Goal: Task Accomplishment & Management: Complete application form

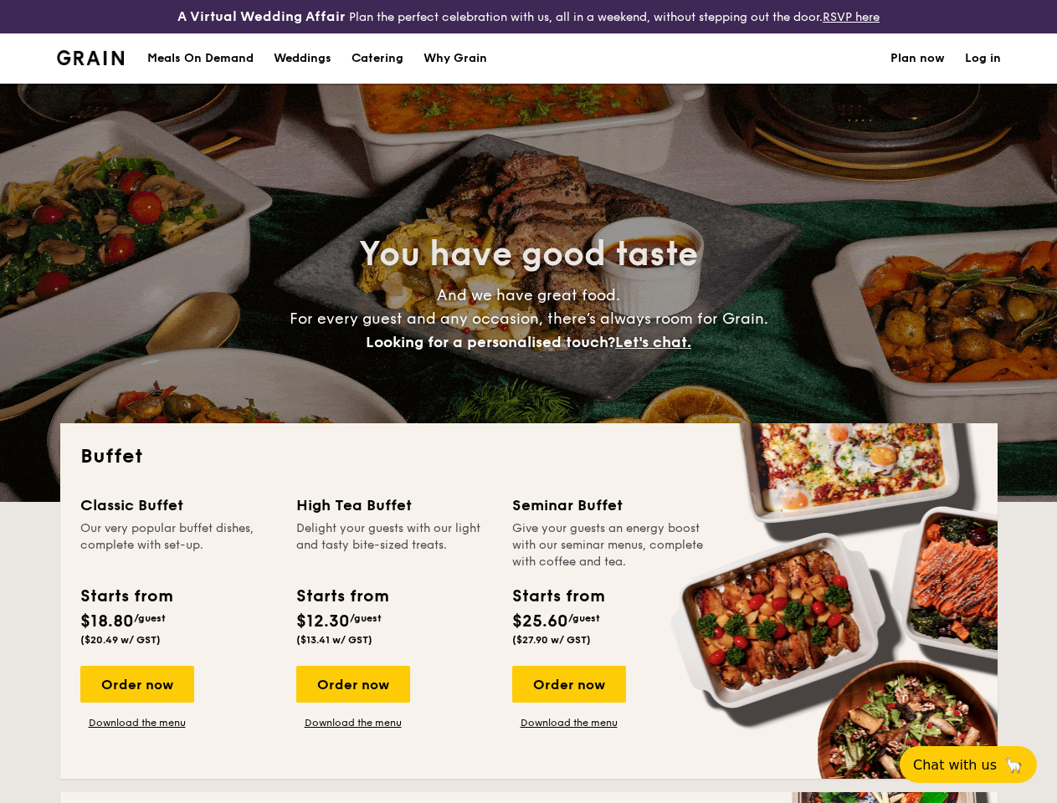
select select
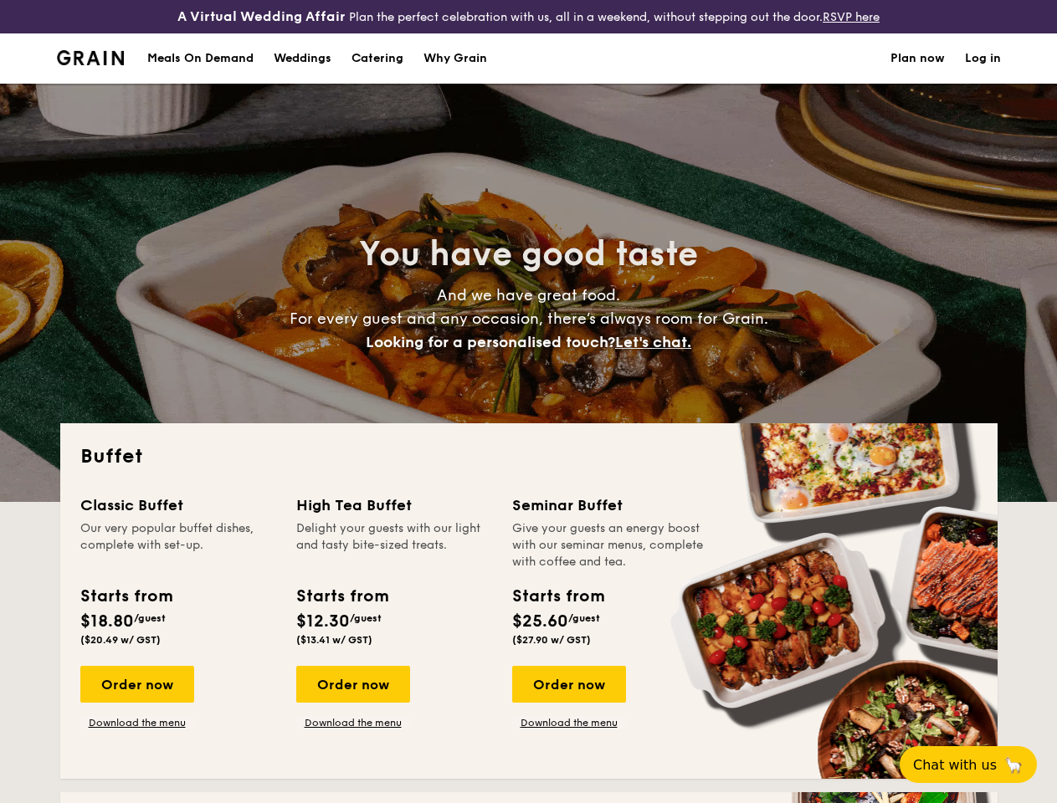
click at [528, 402] on div "You have good taste And we have great food. For every guest and any occasion, t…" at bounding box center [528, 293] width 937 height 418
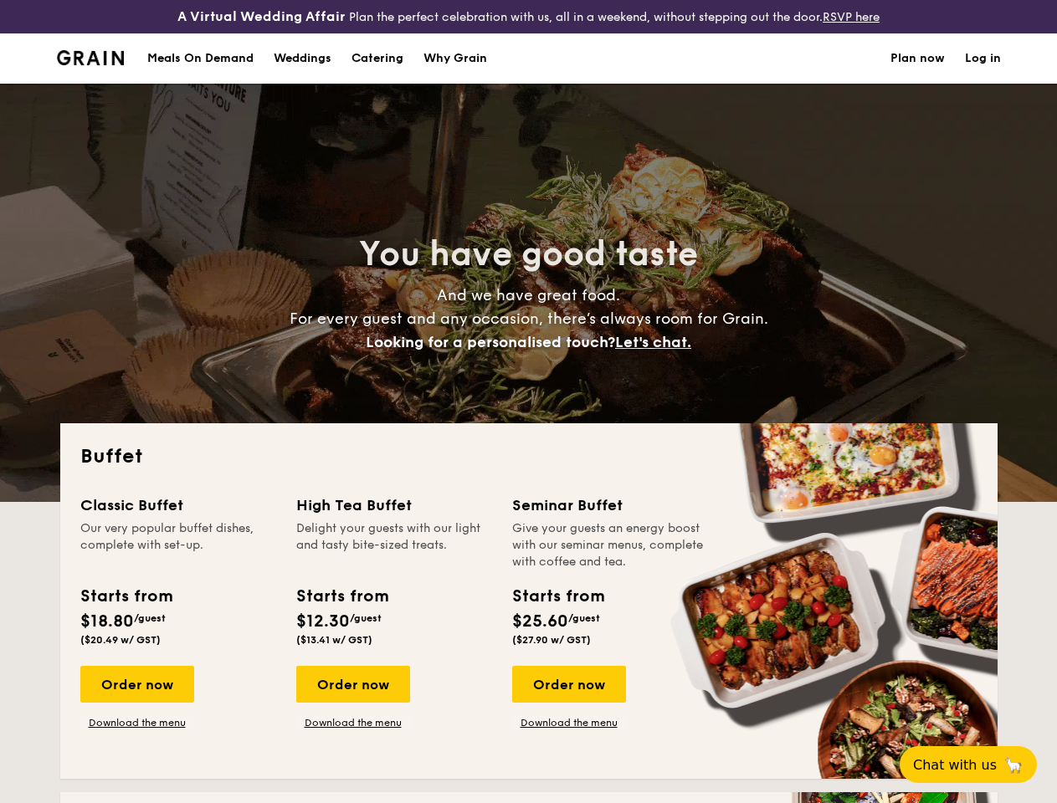
click at [982, 73] on link "Log in" at bounding box center [983, 58] width 36 height 50
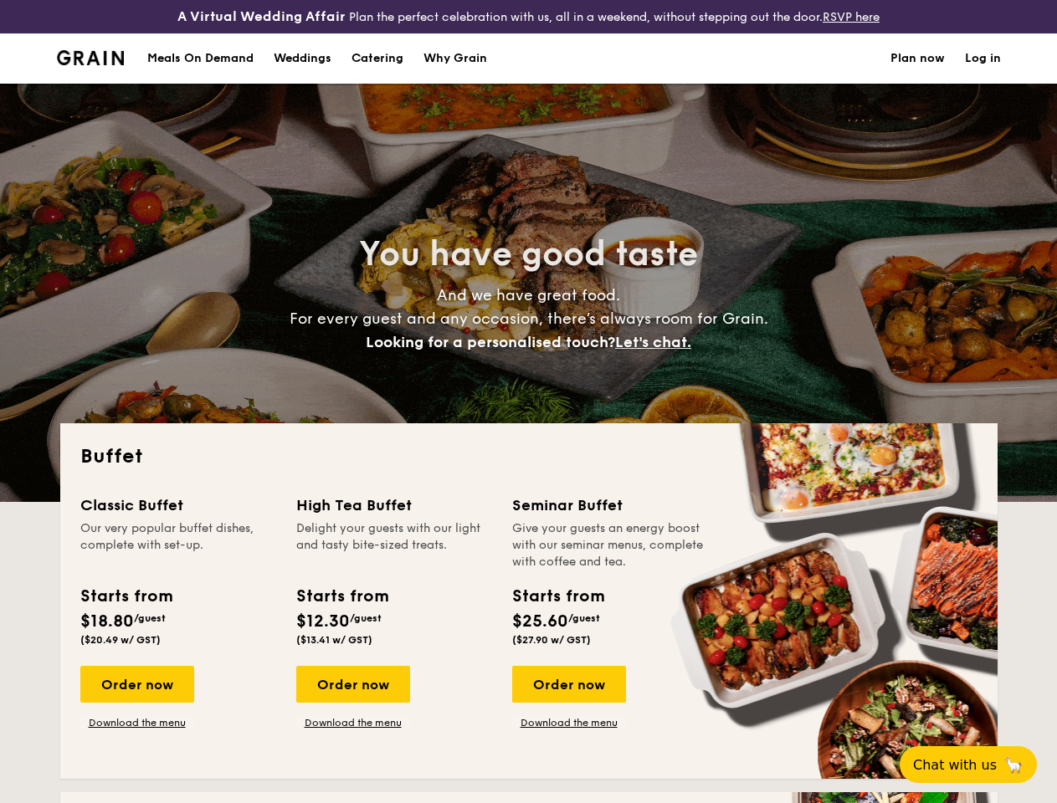
click at [658, 351] on span "Let's chat." at bounding box center [653, 342] width 76 height 18
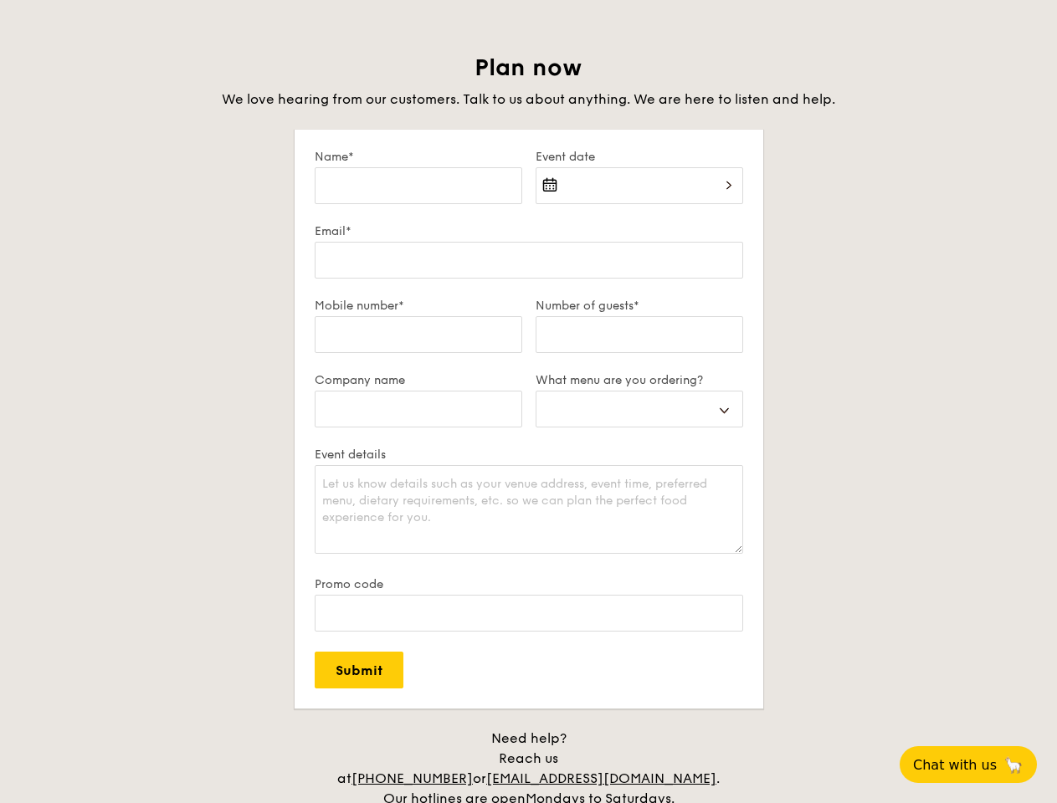
click at [568, 729] on div "Need help? Reach us at [PHONE_NUMBER] or [EMAIL_ADDRESS][DOMAIN_NAME] . Our hot…" at bounding box center [529, 779] width 418 height 100
click at [977, 765] on span "Chat with us" at bounding box center [955, 765] width 84 height 16
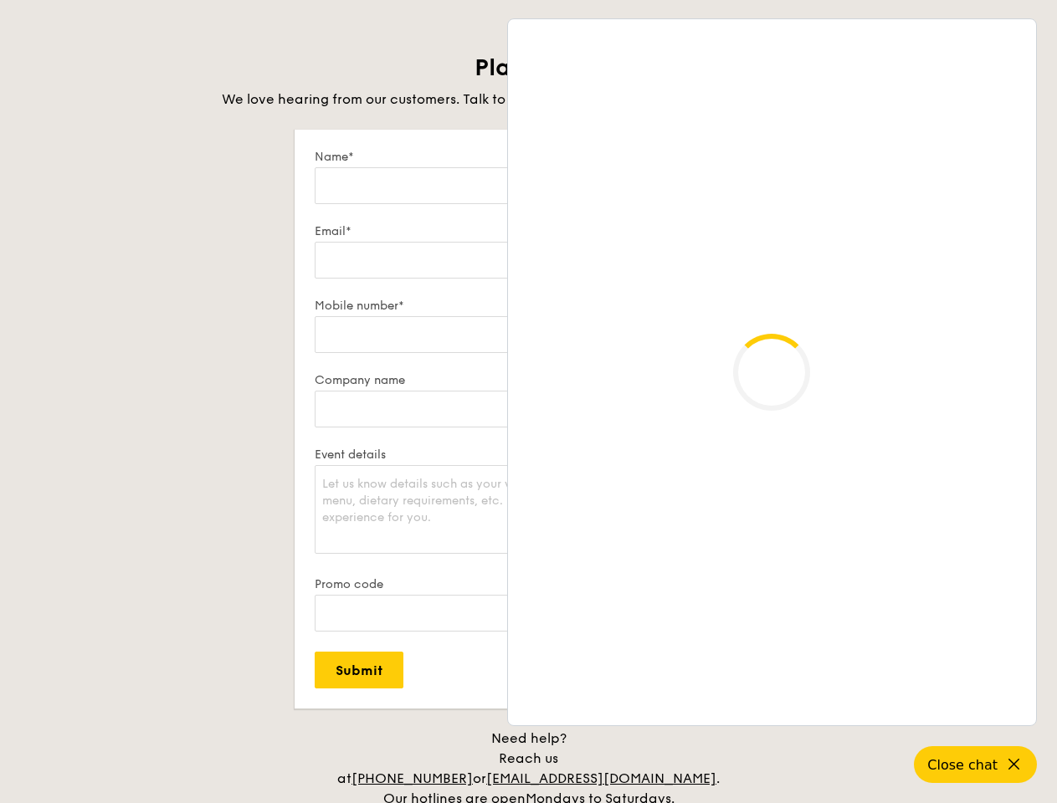
scroll to position [2919, 0]
